Goal: Task Accomplishment & Management: Manage account settings

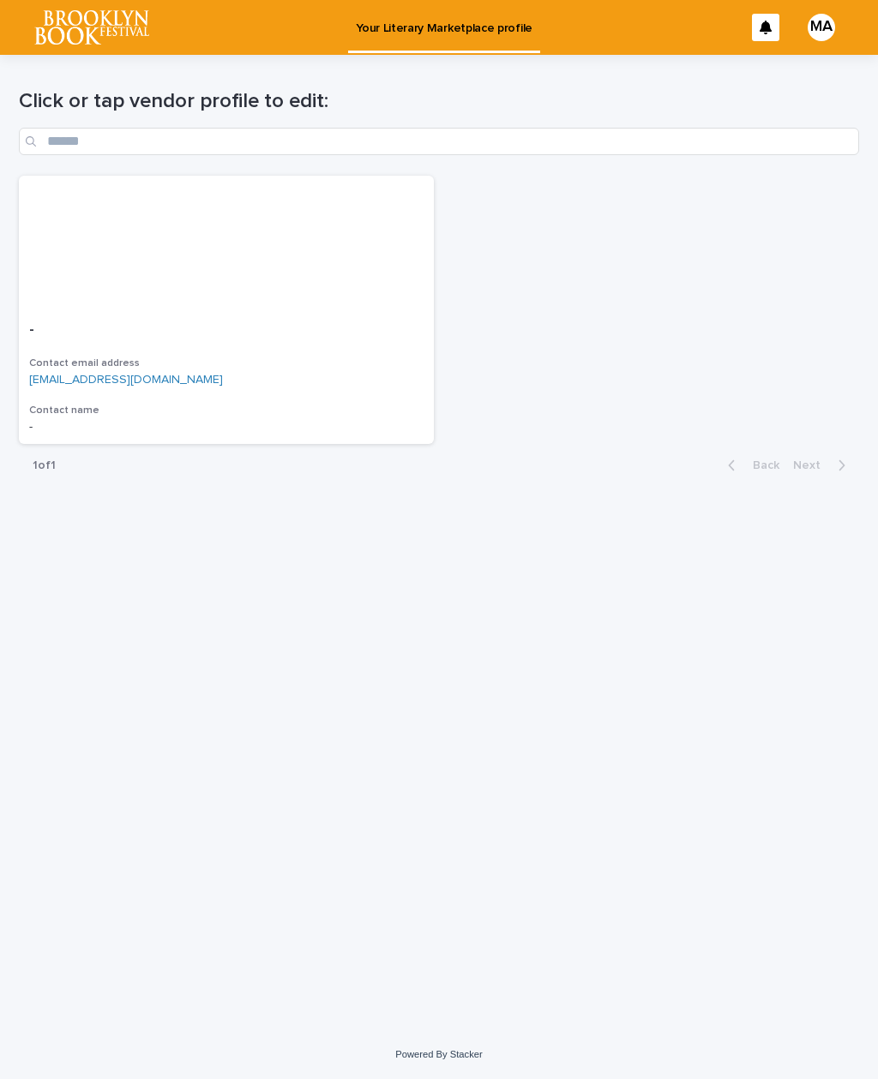
click at [255, 332] on p "-" at bounding box center [226, 330] width 394 height 19
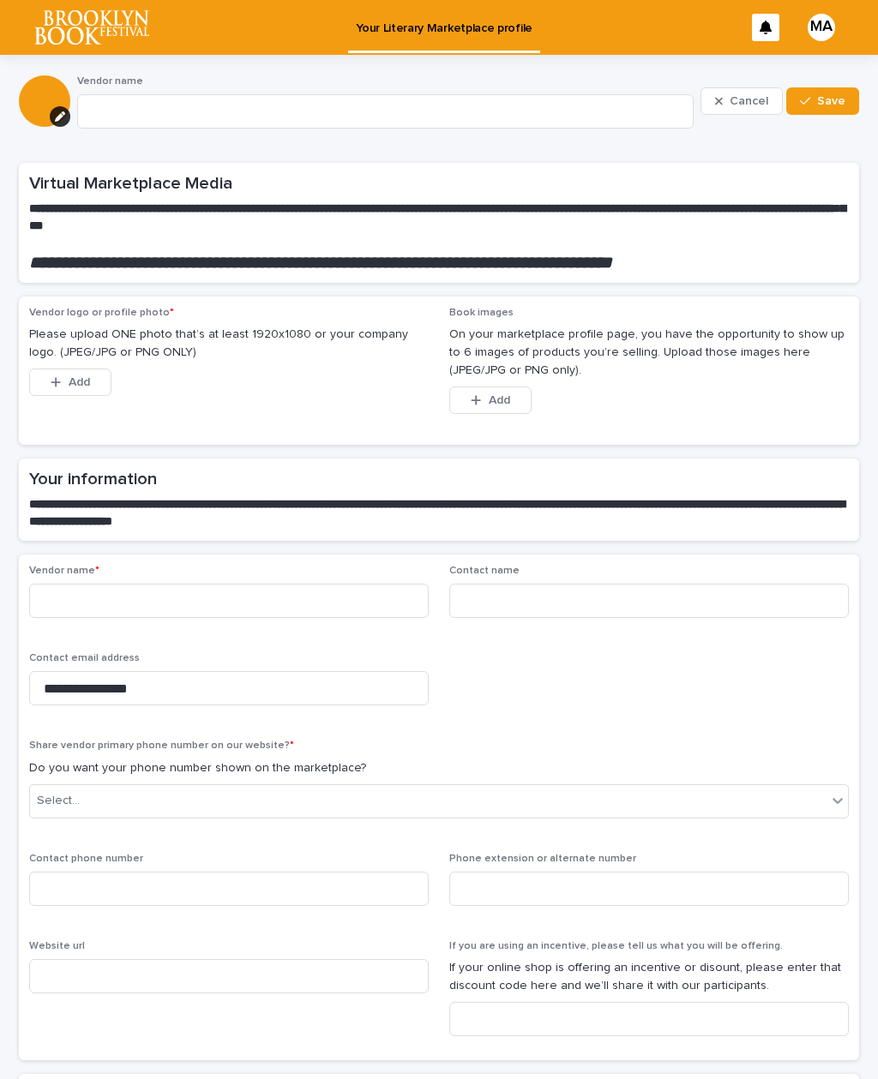
click at [824, 34] on div "MA" at bounding box center [820, 27] width 27 height 27
click at [669, 30] on div at bounding box center [439, 27] width 878 height 55
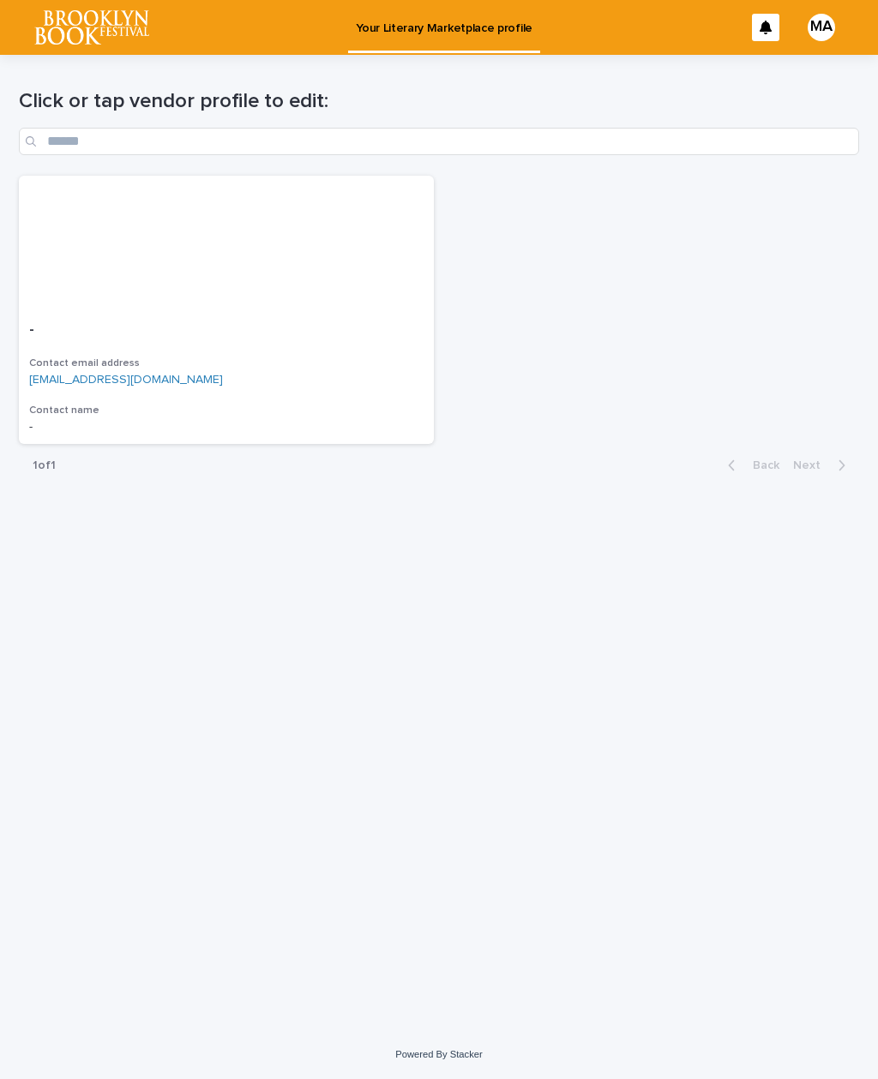
click at [132, 393] on div "- Contact email address [EMAIL_ADDRESS][DOMAIN_NAME] Contact name -" at bounding box center [226, 378] width 415 height 134
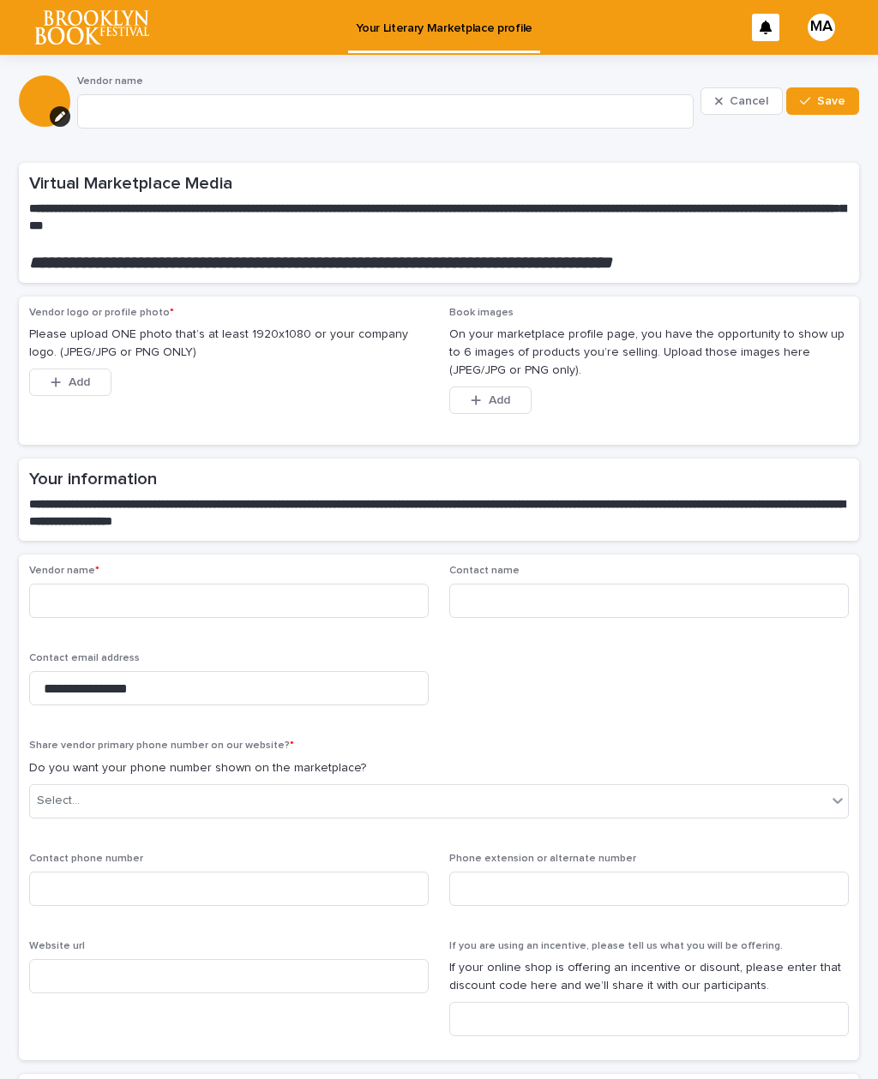
click at [63, 380] on div "button" at bounding box center [59, 382] width 17 height 12
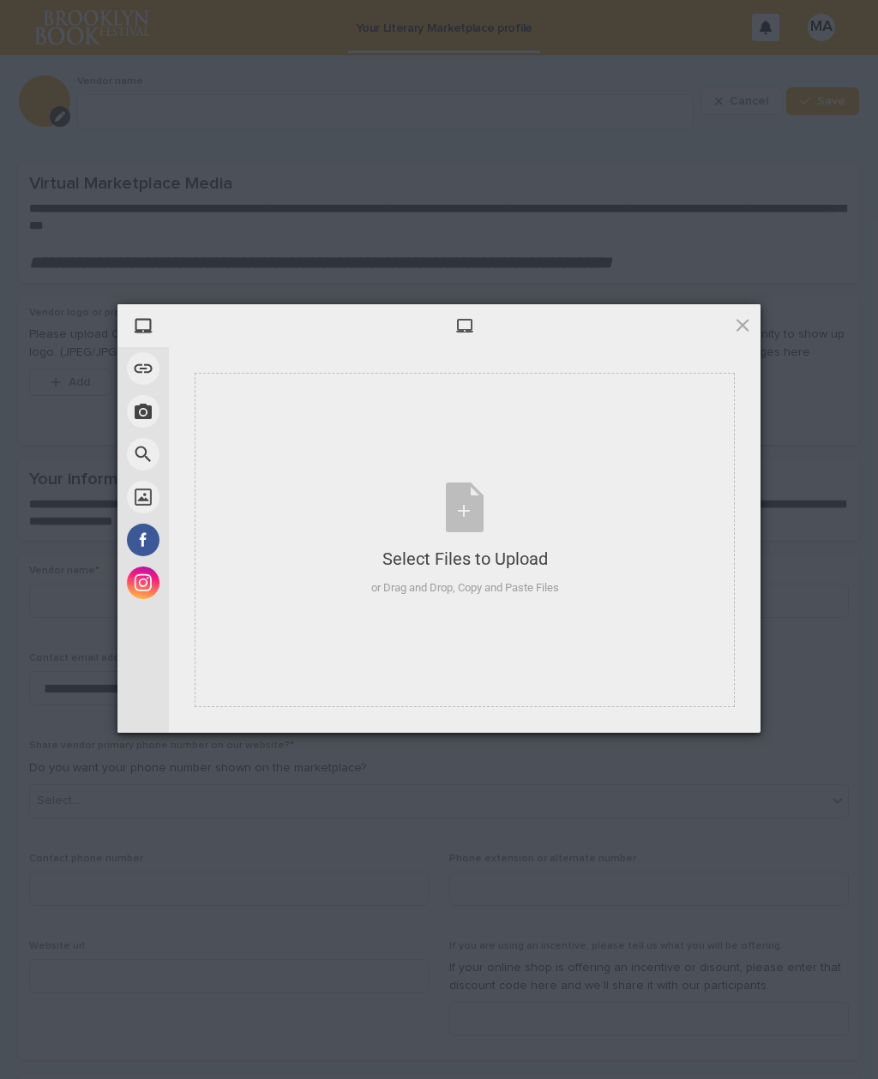
click at [151, 502] on span at bounding box center [143, 497] width 33 height 33
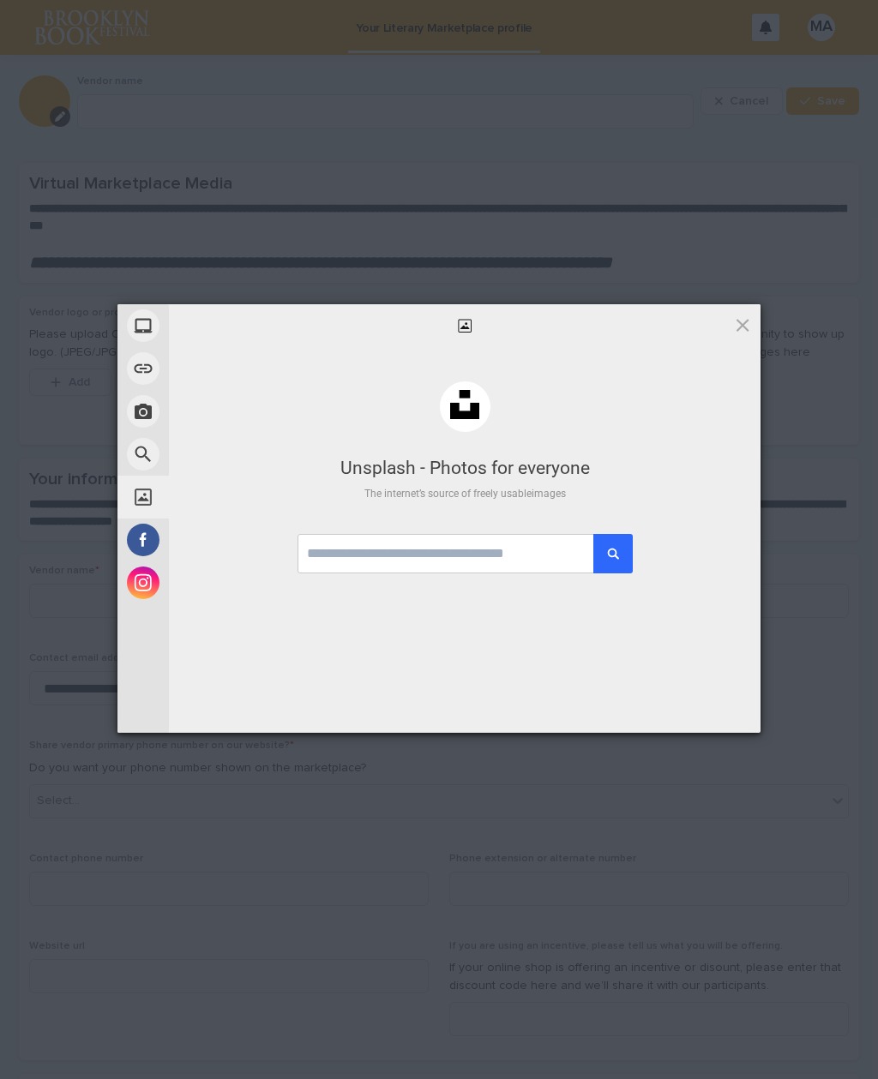
click at [216, 330] on span "My Device" at bounding box center [198, 324] width 51 height 15
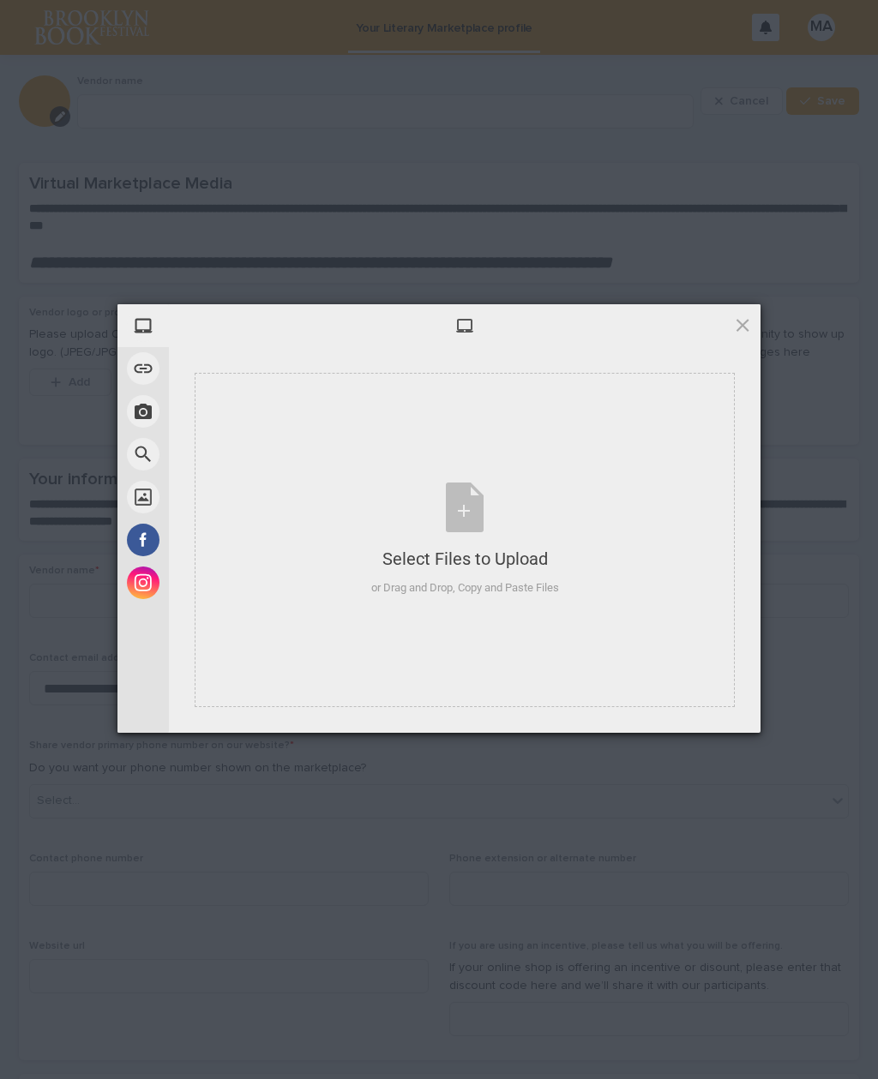
click at [483, 512] on div "Select Files to Upload or Drag and Drop, Copy and Paste Files" at bounding box center [465, 539] width 188 height 114
click at [750, 316] on span at bounding box center [742, 324] width 19 height 19
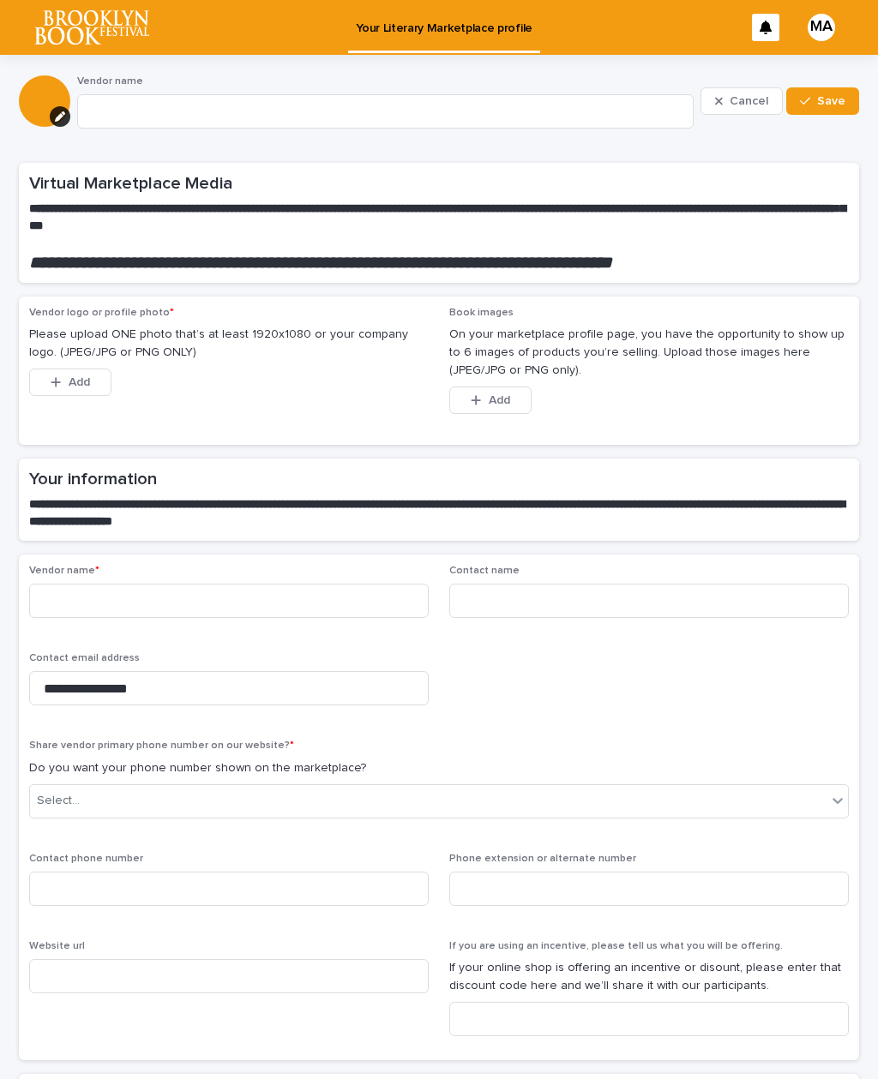
click at [61, 376] on icon "button" at bounding box center [56, 382] width 10 height 12
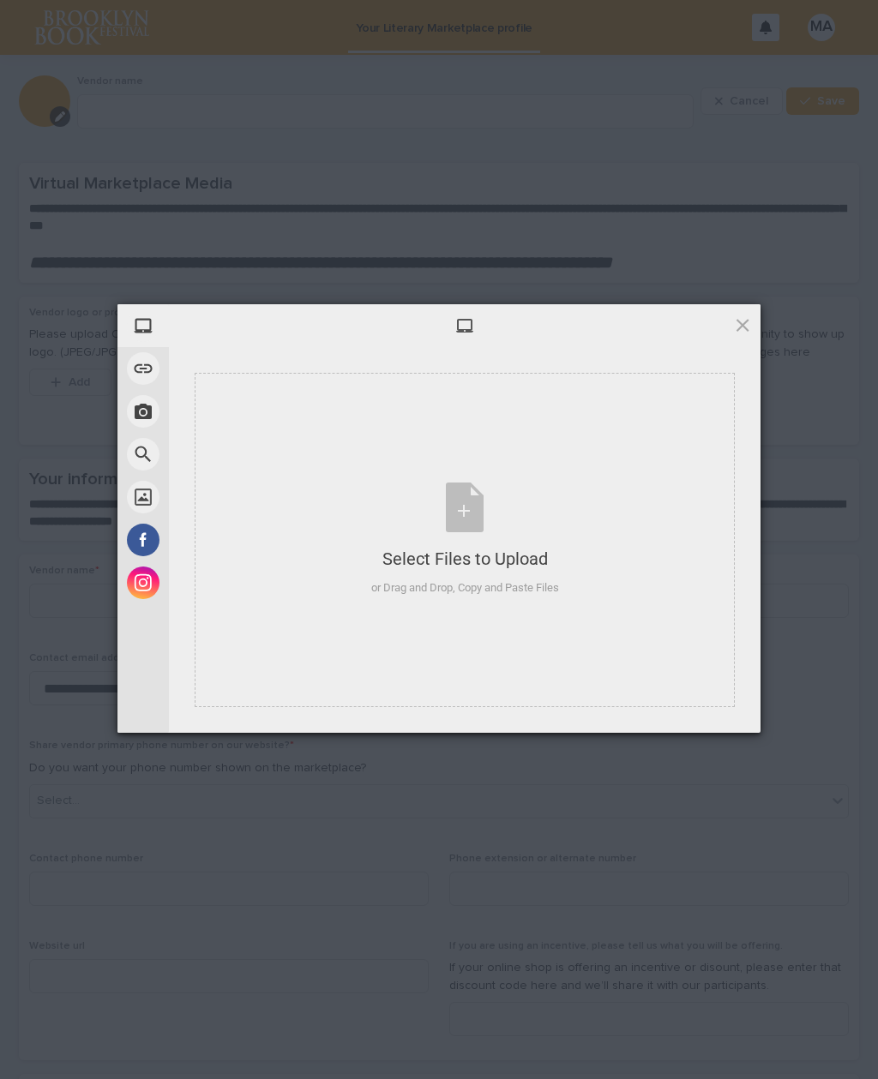
click at [740, 329] on span at bounding box center [742, 324] width 19 height 19
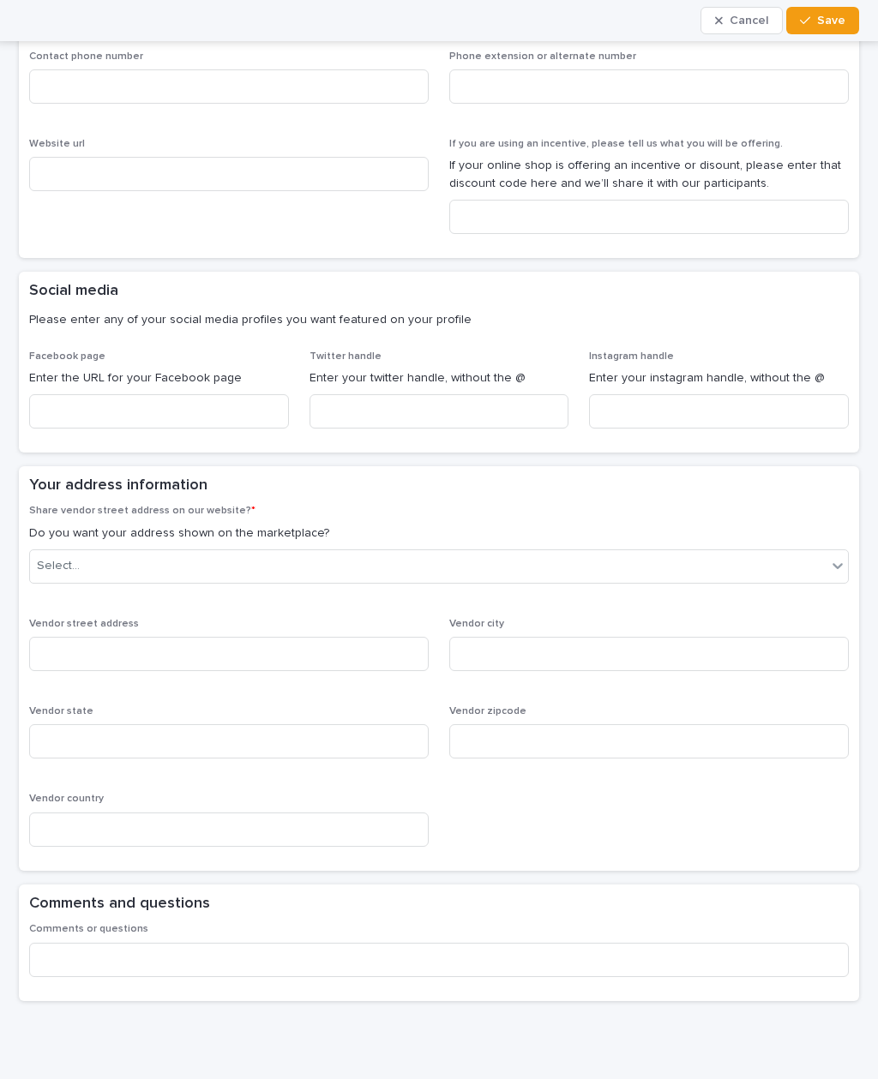
scroll to position [801, 0]
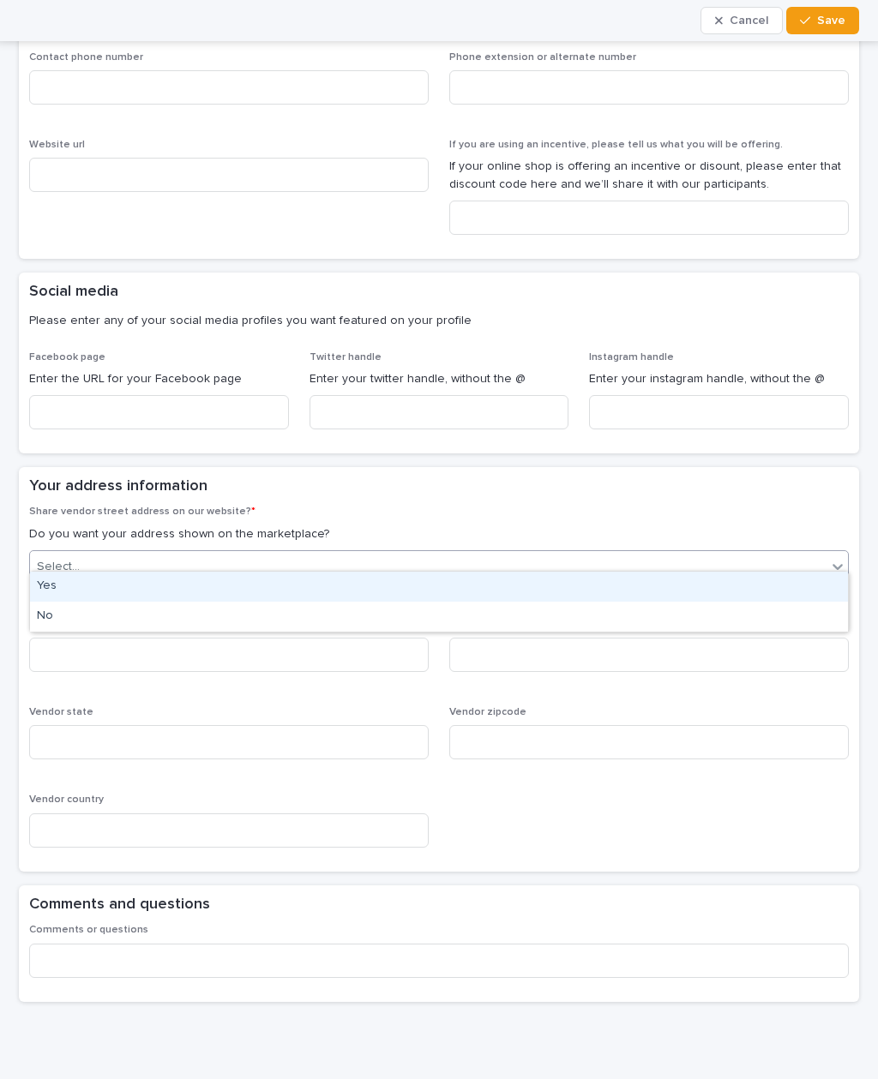
click at [739, 506] on p "Share vendor street address on our website? *" at bounding box center [438, 512] width 819 height 12
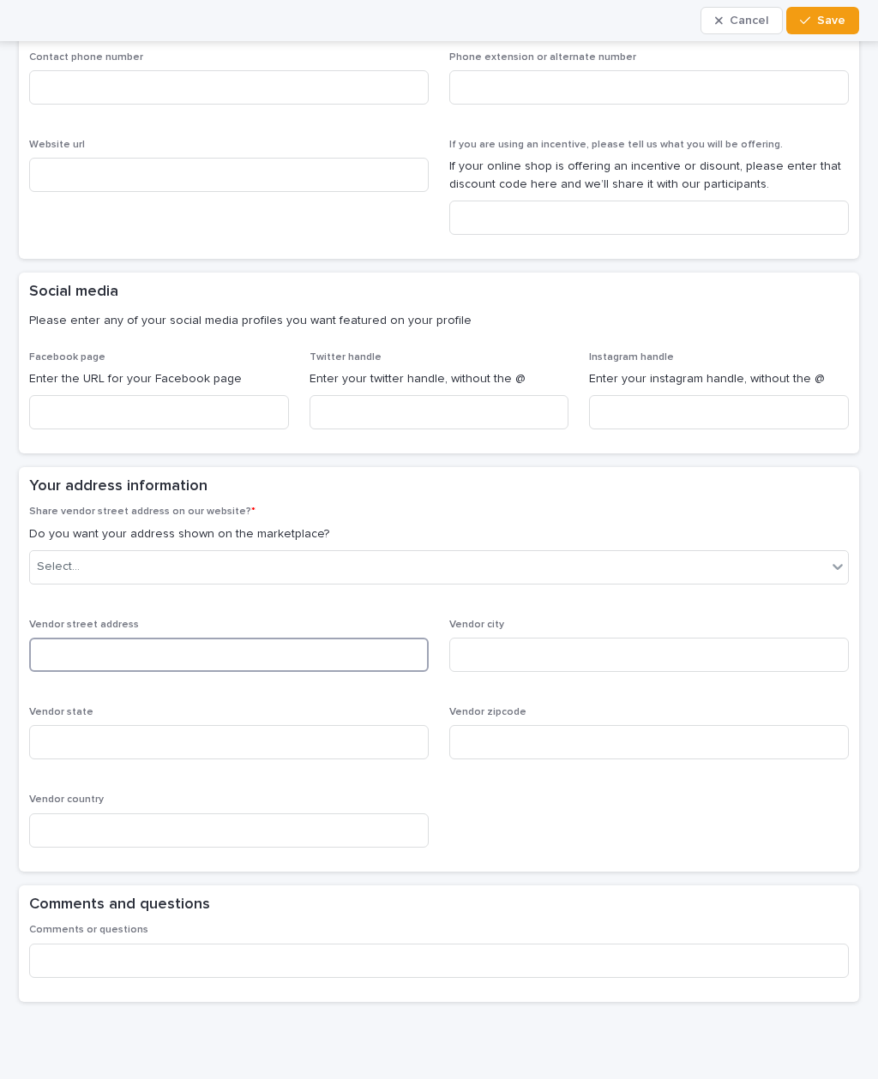
click at [308, 647] on input at bounding box center [228, 655] width 399 height 34
